Goal: Task Accomplishment & Management: Manage account settings

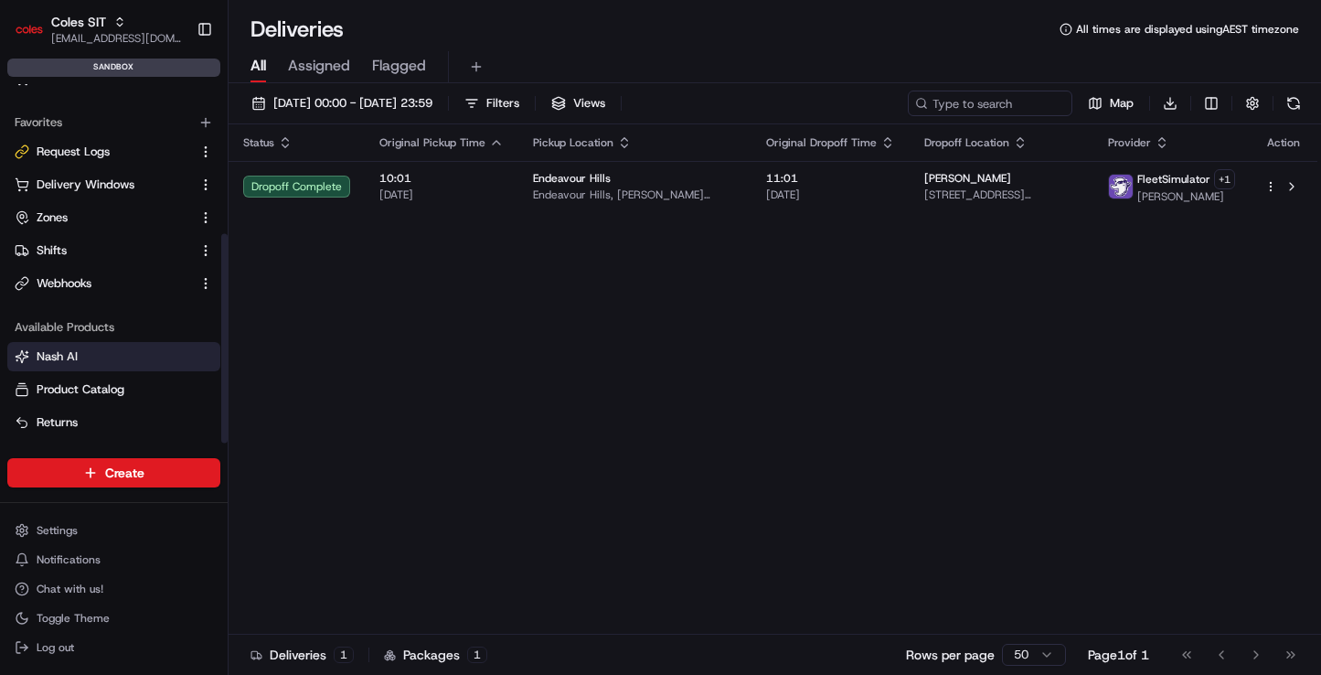
scroll to position [255, 0]
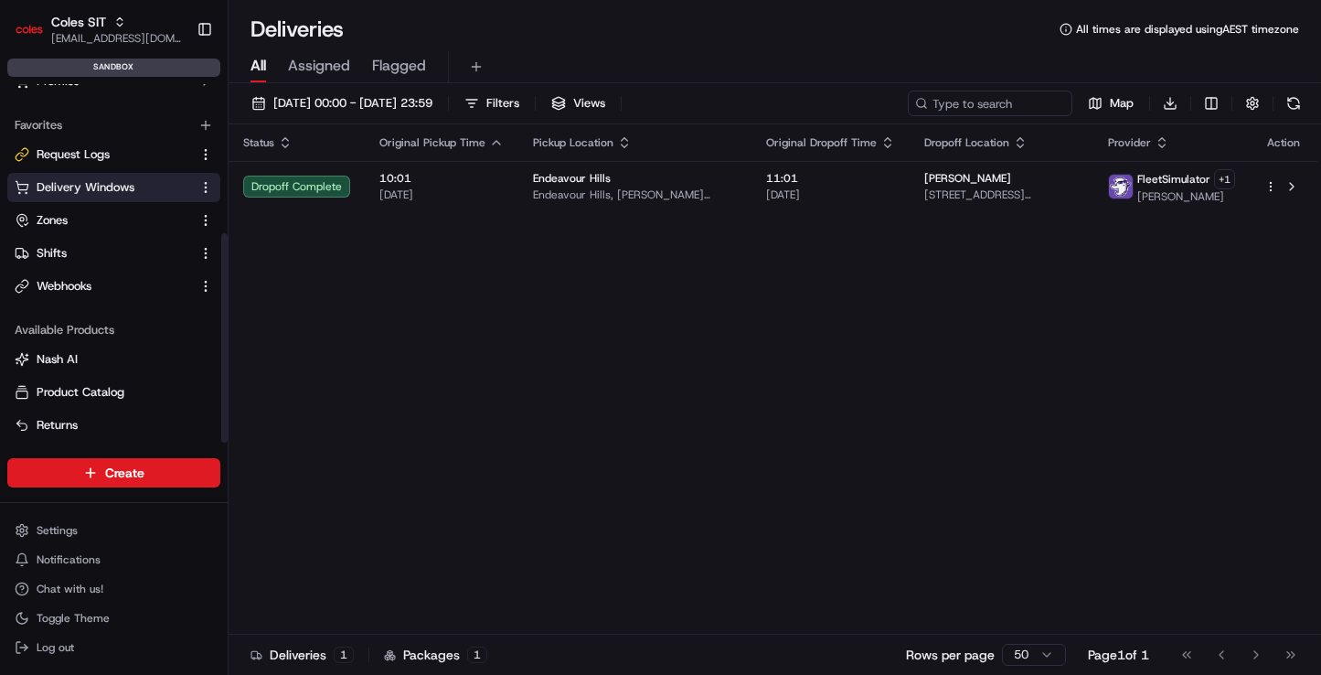
click at [128, 186] on span "Delivery Windows" at bounding box center [86, 187] width 98 height 16
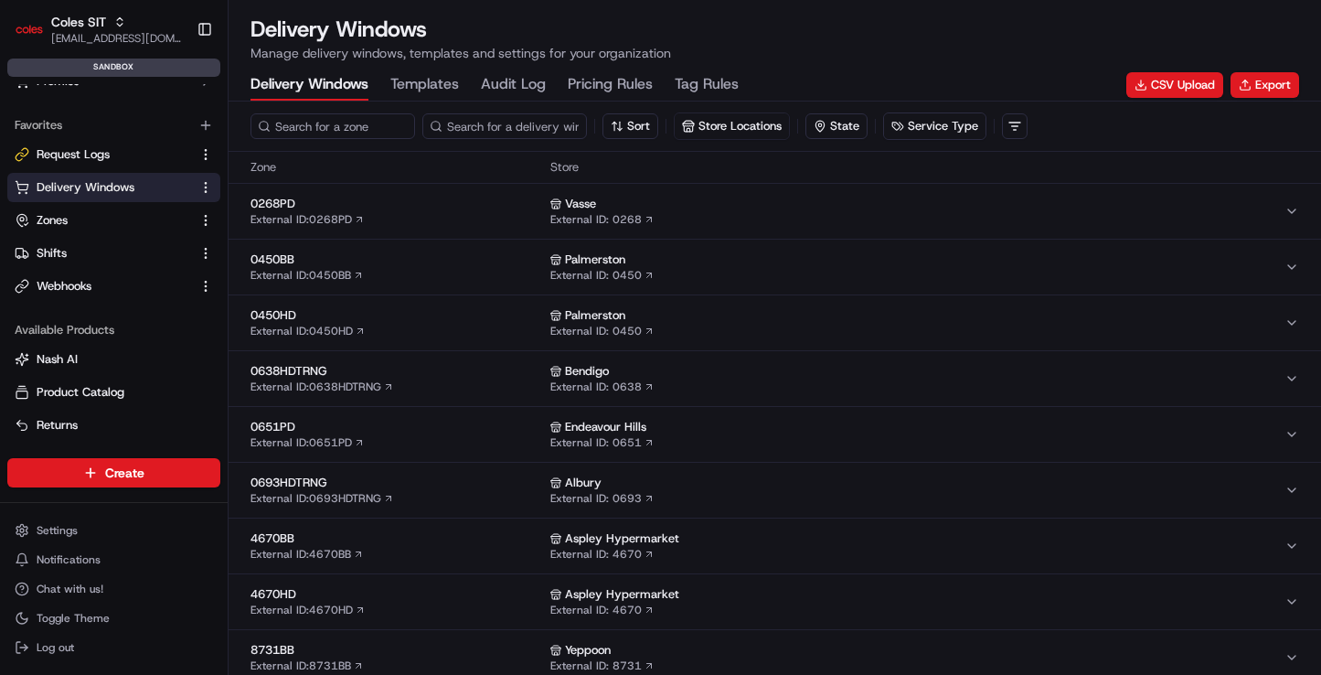
click at [707, 89] on Rules "Tag Rules" at bounding box center [707, 84] width 64 height 31
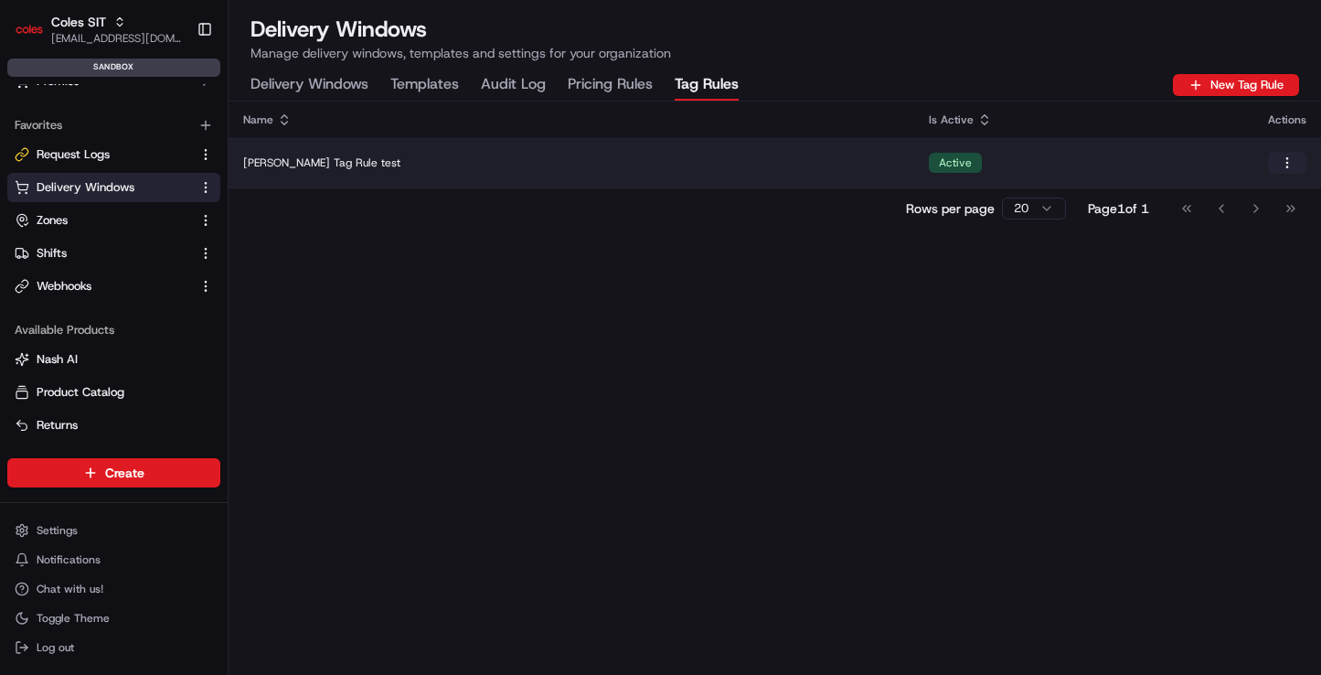
click at [1296, 165] on html "Coles SIT [EMAIL_ADDRESS][DOMAIN_NAME] Toggle Sidebar sandbox Orders Deliveries…" at bounding box center [660, 337] width 1321 height 675
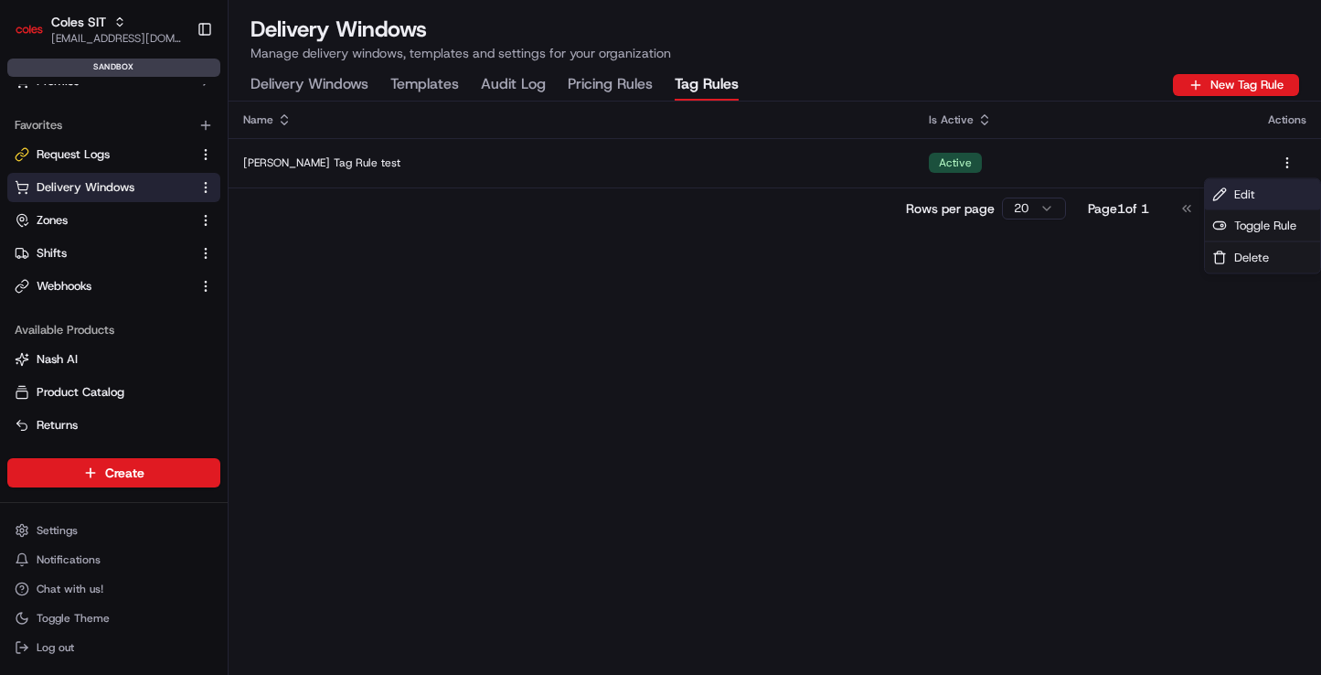
click at [1258, 195] on div "Edit" at bounding box center [1262, 194] width 115 height 31
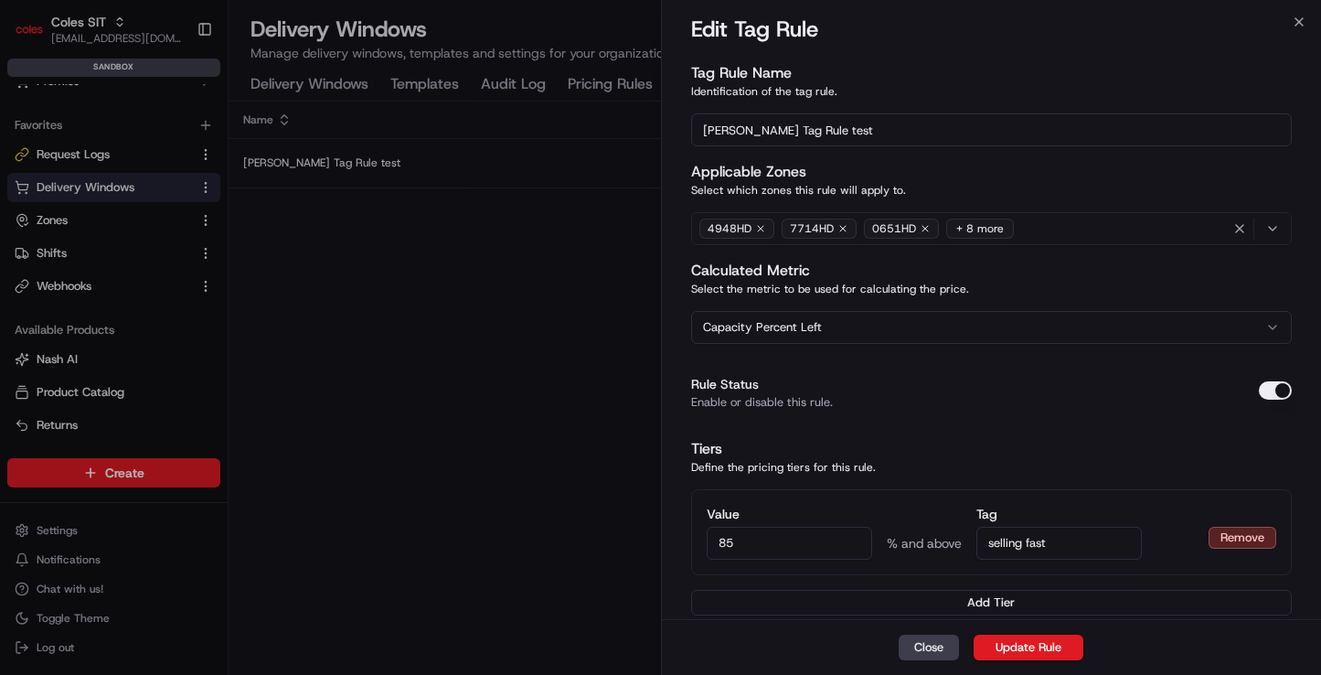
click at [877, 328] on button "Capacity Percent Left" at bounding box center [992, 327] width 602 height 33
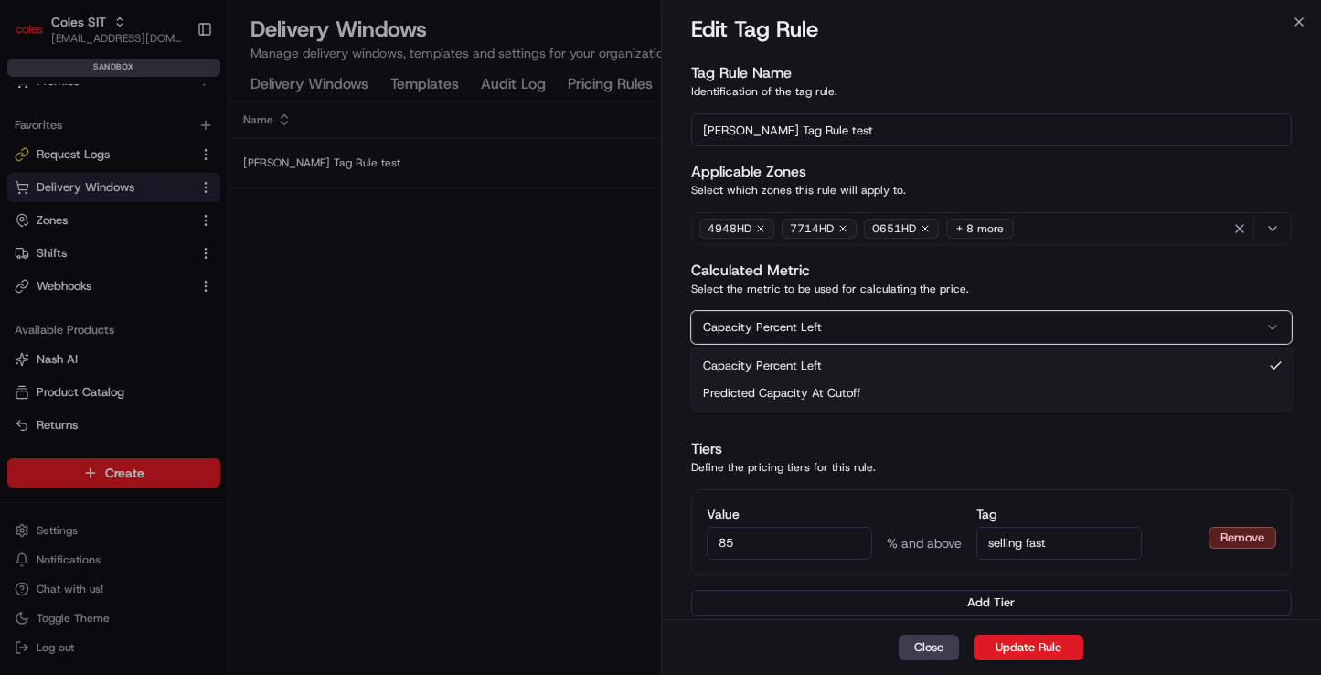
click at [877, 328] on button "Capacity Percent Left" at bounding box center [992, 327] width 602 height 33
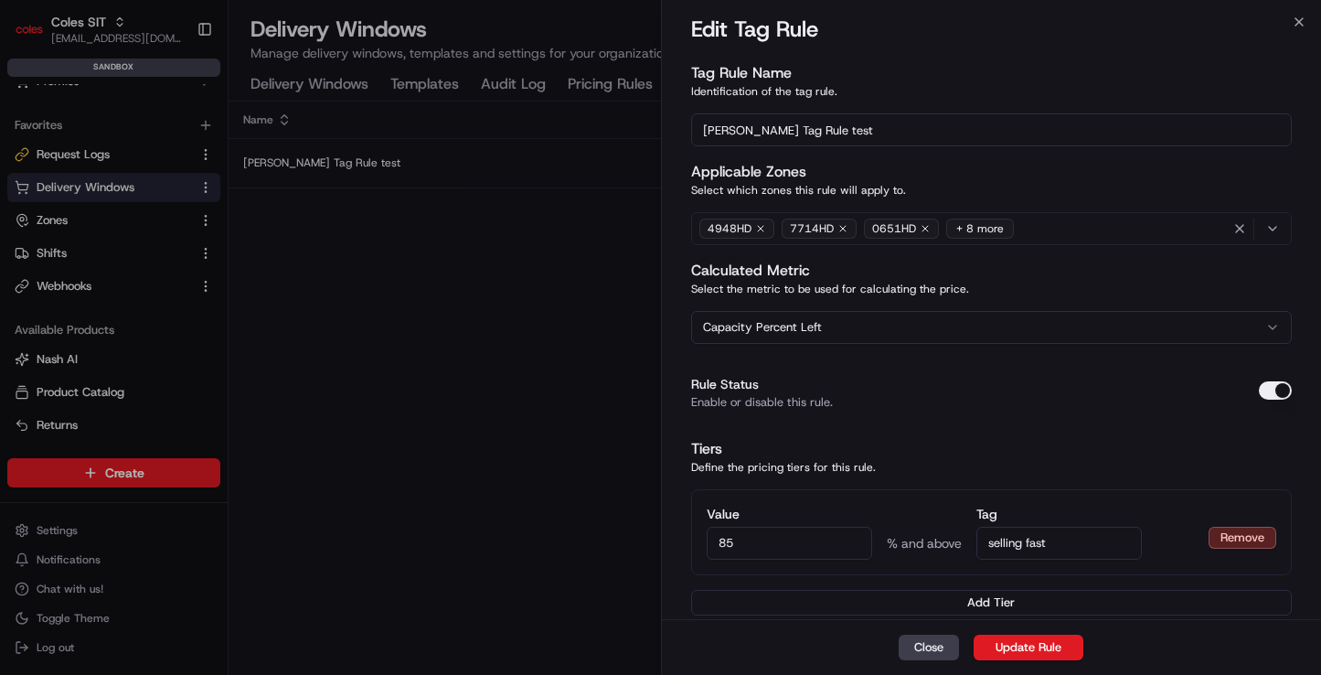
drag, startPoint x: 1069, startPoint y: 543, endPoint x: 986, endPoint y: 544, distance: 83.2
click at [986, 544] on input "selling fast" at bounding box center [1058, 543] width 165 height 33
click at [763, 548] on input "85" at bounding box center [789, 543] width 165 height 33
drag, startPoint x: 727, startPoint y: 546, endPoint x: 705, endPoint y: 544, distance: 22.0
click at [705, 544] on div "Value 85 % and above Tag selling fast Remove" at bounding box center [992, 532] width 602 height 86
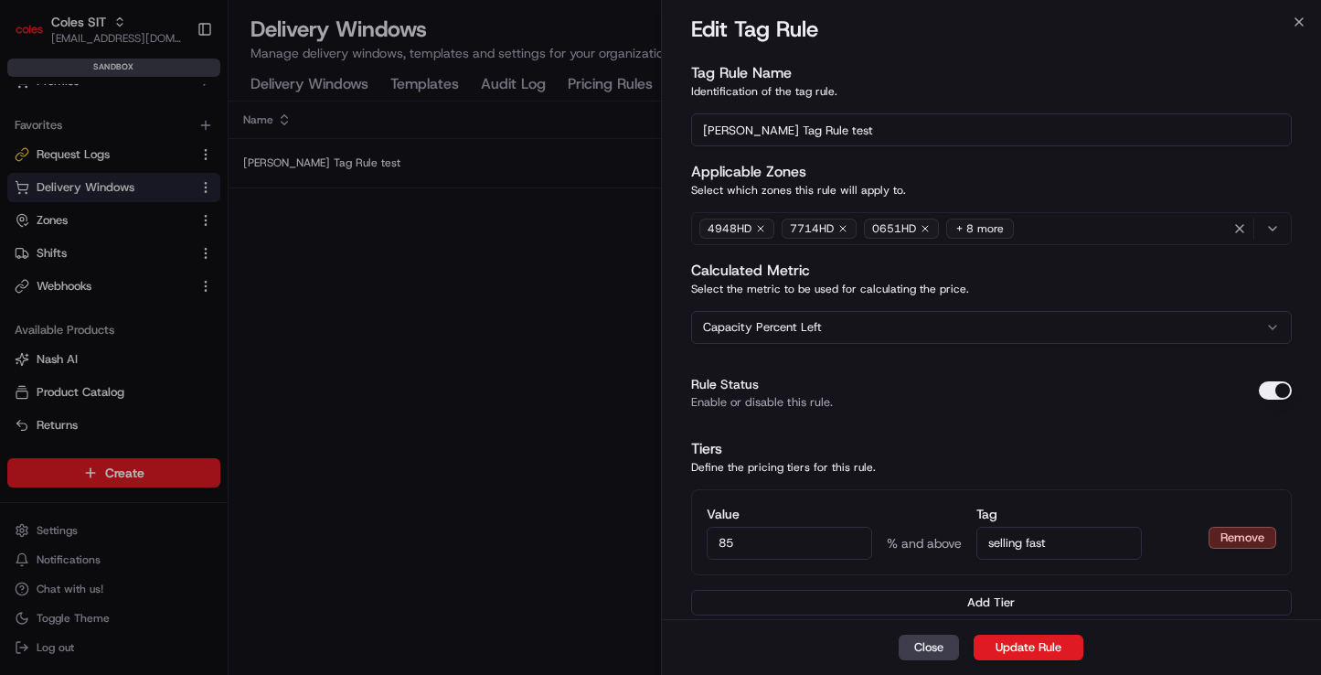
click at [1051, 549] on input "selling fast" at bounding box center [1058, 543] width 165 height 33
click at [996, 548] on input "selling fast" at bounding box center [1058, 543] width 165 height 33
click at [1292, 25] on icon "button" at bounding box center [1299, 22] width 15 height 15
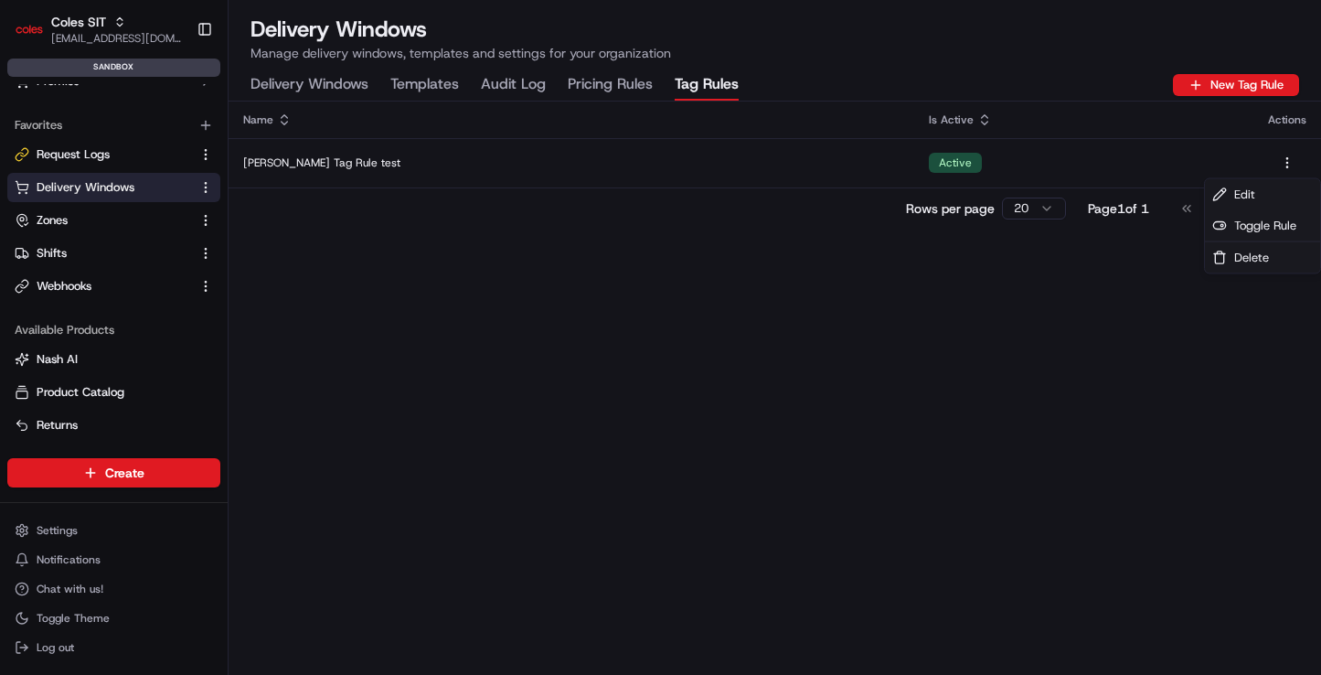
click at [987, 397] on div "Name Is Active Actions [PERSON_NAME] Tag Rule test Active Rows per page 20 Page…" at bounding box center [775, 387] width 1093 height 573
